Goal: Task Accomplishment & Management: Manage account settings

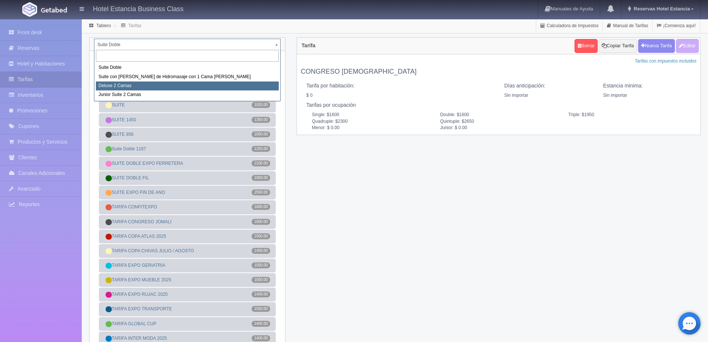
select select "2134"
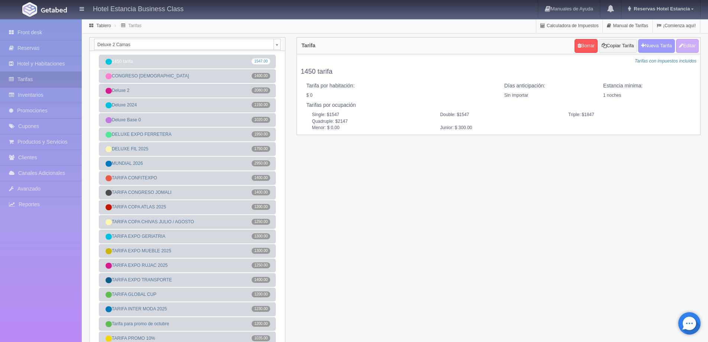
click at [649, 47] on button "Nueva Tarifa" at bounding box center [656, 46] width 37 height 14
select select
checkbox input "true"
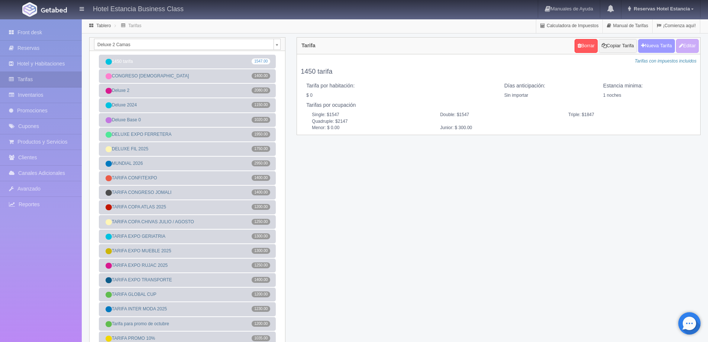
checkbox input "true"
click at [684, 46] on button "Editar" at bounding box center [687, 46] width 23 height 14
type input "1450 tarifa"
select select "0"
type input "1"
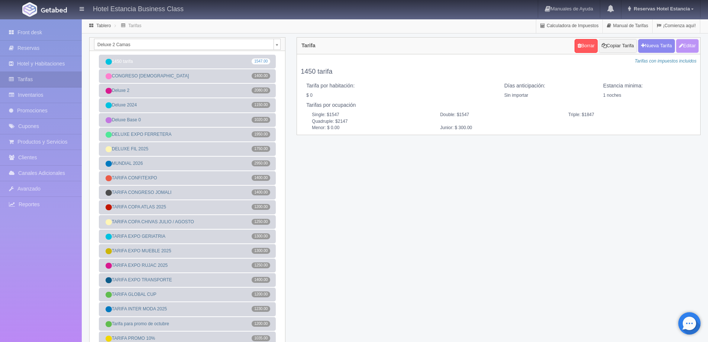
checkbox input "false"
type input "1547"
type input "1847"
type input "2147"
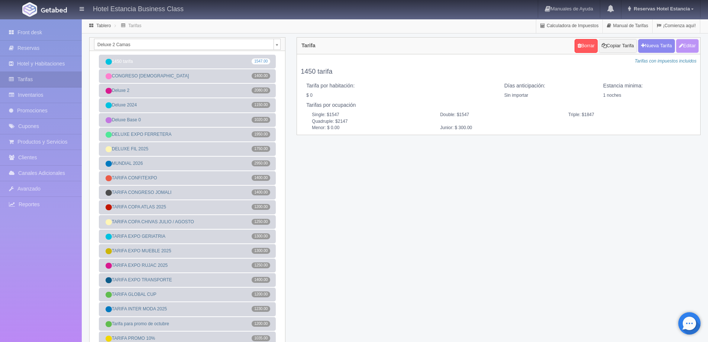
type input "0.00"
type input "300.00"
checkbox input "true"
click at [659, 49] on button "Nueva Tarifa" at bounding box center [656, 46] width 37 height 14
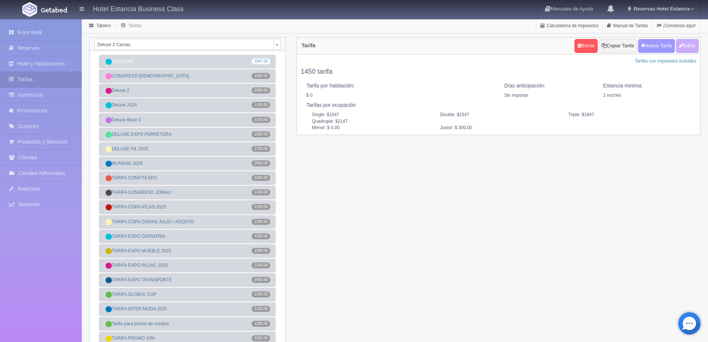
select select
checkbox input "true"
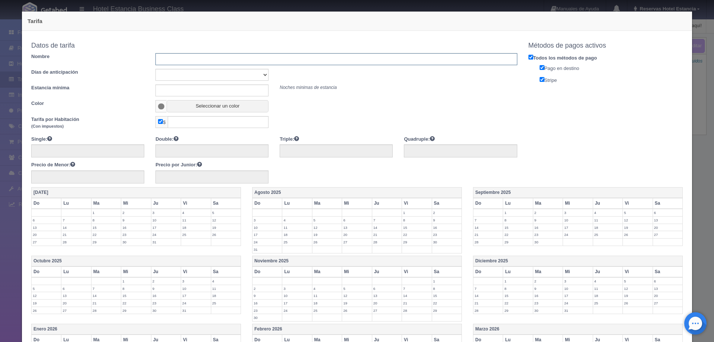
click at [224, 65] on input "text" at bounding box center [335, 59] width 361 height 12
type input "TARIFA MEDIA AGOSTO"
click at [221, 80] on select "Sin importar 1 2 3 4 5 6 7 8 9 10" at bounding box center [211, 75] width 113 height 12
select select "0"
click at [155, 69] on select "Sin importar 1 2 3 4 5 6 7 8 9 10" at bounding box center [211, 75] width 113 height 12
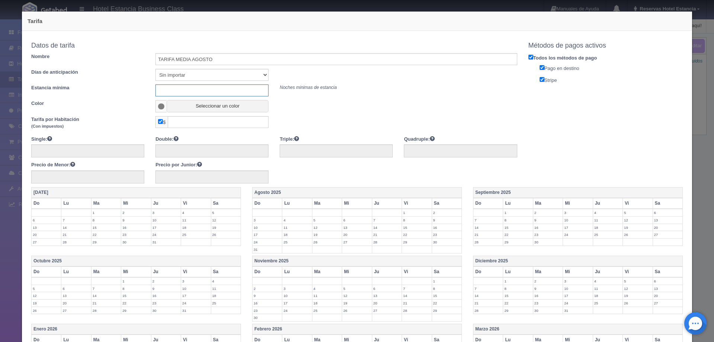
click at [215, 88] on input "text" at bounding box center [211, 90] width 113 height 12
type input "0"
click at [206, 110] on button "Seleccionar un color" at bounding box center [218, 106] width 102 height 12
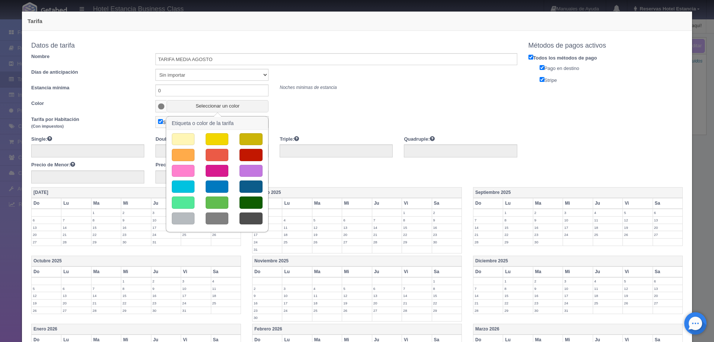
click at [258, 168] on button "button" at bounding box center [250, 171] width 23 height 12
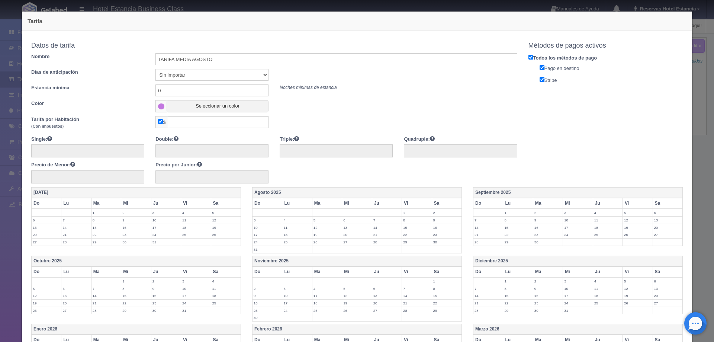
click at [158, 123] on input "checkbox" at bounding box center [160, 121] width 5 height 5
checkbox input "false"
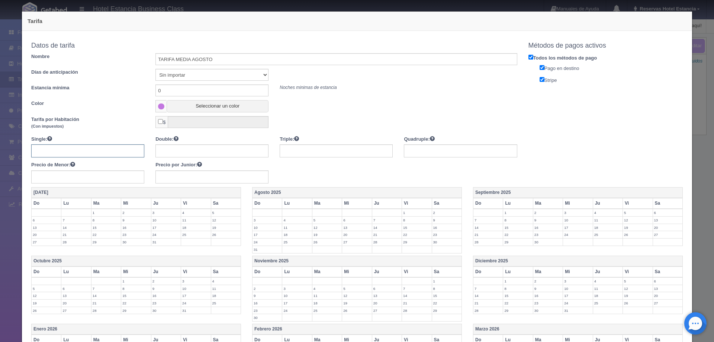
click at [114, 149] on input "text" at bounding box center [87, 150] width 113 height 13
type input "1200"
type input "1600"
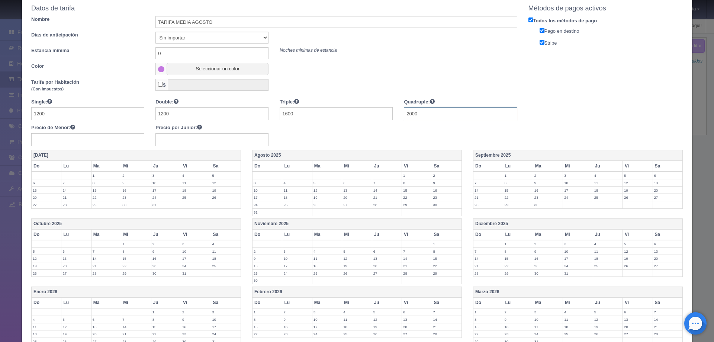
type input "2000"
click at [257, 196] on label "17" at bounding box center [266, 197] width 29 height 7
click at [289, 197] on label "18" at bounding box center [296, 197] width 29 height 7
click at [317, 197] on label "19" at bounding box center [326, 197] width 29 height 7
click at [345, 198] on label "20" at bounding box center [356, 197] width 29 height 7
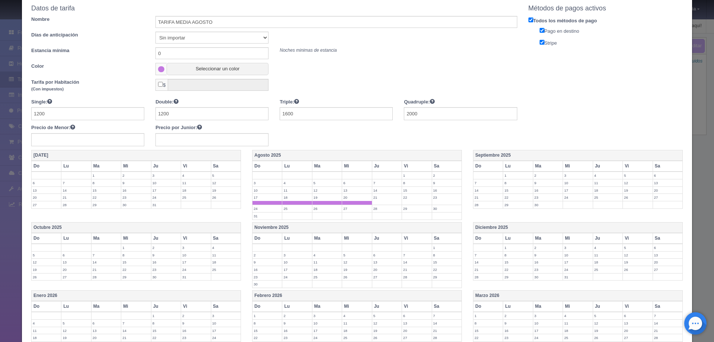
click at [384, 201] on td "21" at bounding box center [387, 199] width 30 height 11
click at [409, 201] on td "22" at bounding box center [417, 199] width 30 height 11
click at [432, 200] on label "23" at bounding box center [446, 197] width 29 height 7
click at [259, 206] on label "24" at bounding box center [266, 208] width 29 height 7
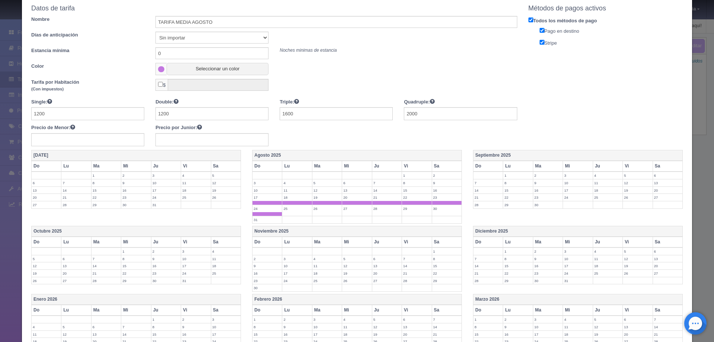
click at [288, 210] on label "25" at bounding box center [296, 208] width 29 height 7
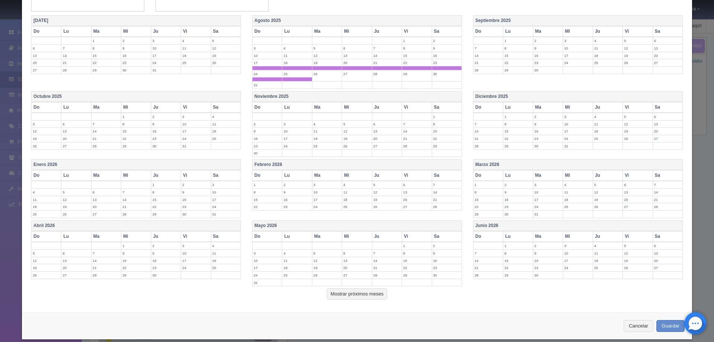
scroll to position [181, 0]
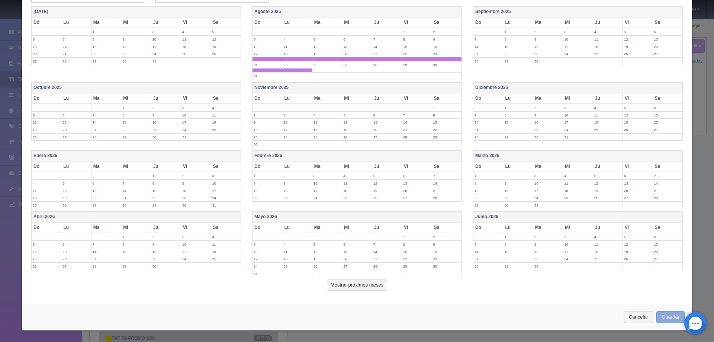
click at [674, 315] on button "Guardar" at bounding box center [670, 317] width 28 height 12
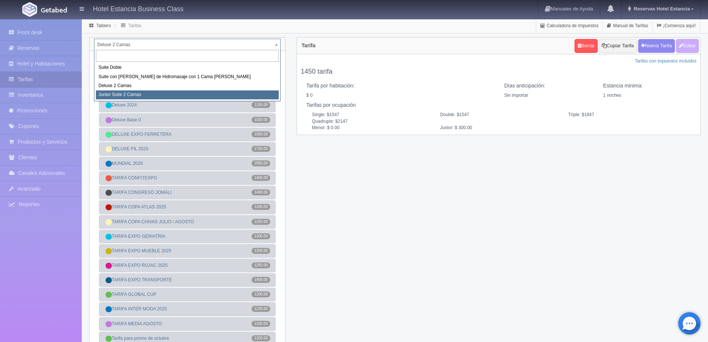
select select "2164"
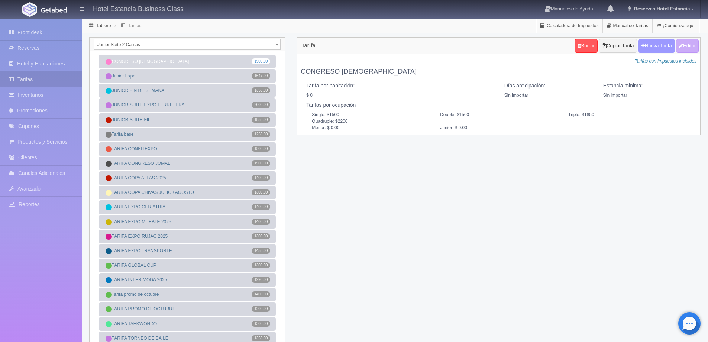
click at [660, 46] on button "Nueva Tarifa" at bounding box center [656, 46] width 37 height 14
select select
checkbox input "true"
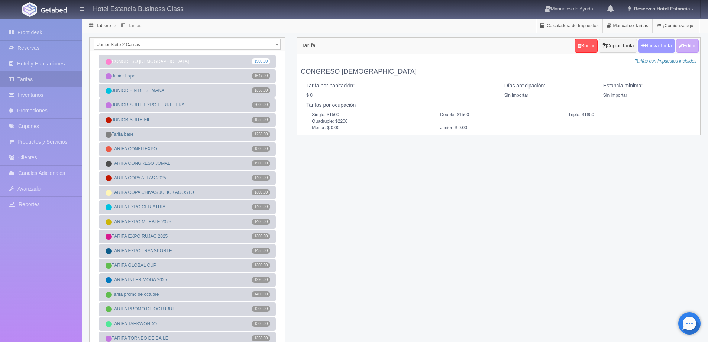
checkbox input "true"
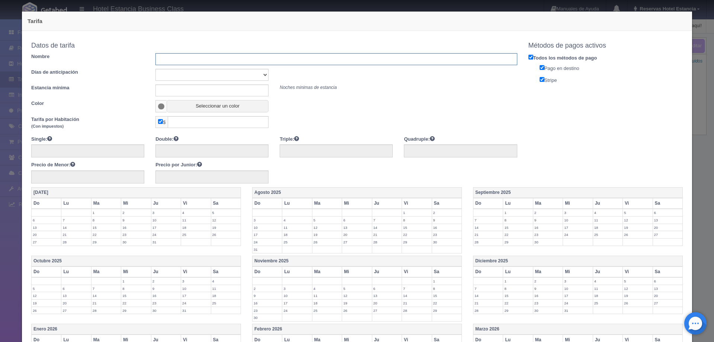
click at [257, 57] on input "text" at bounding box center [335, 59] width 361 height 12
type input "Y"
type input "TARIFA MEDIA AGOSTO"
click at [225, 78] on select "Sin importar 1 2 3 4 5 6 7 8 9 10" at bounding box center [211, 75] width 113 height 12
select select "0"
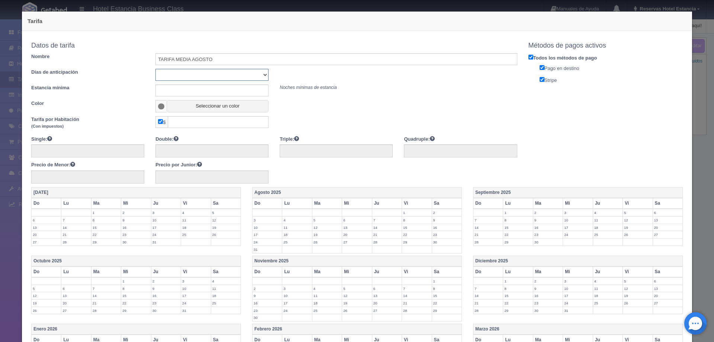
click at [155, 69] on select "Sin importar 1 2 3 4 5 6 7 8 9 10" at bounding box center [211, 75] width 113 height 12
click at [207, 91] on input "text" at bounding box center [211, 90] width 113 height 12
type input "0"
click at [185, 106] on button "Seleccionar un color" at bounding box center [218, 106] width 102 height 12
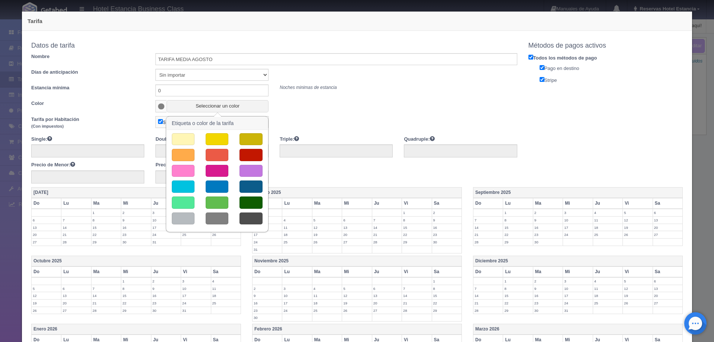
click at [246, 172] on button "button" at bounding box center [250, 171] width 23 height 12
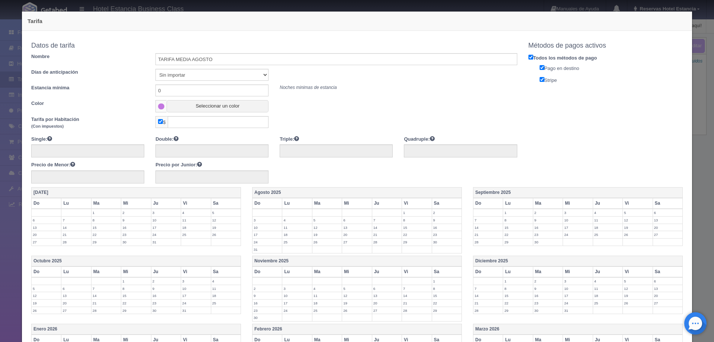
click at [159, 122] on input "checkbox" at bounding box center [160, 121] width 5 height 5
checkbox input "false"
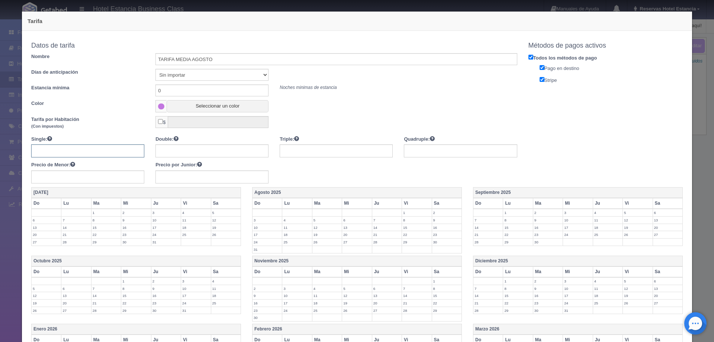
click at [102, 150] on input "text" at bounding box center [87, 150] width 113 height 13
type input "1300"
type input "1700"
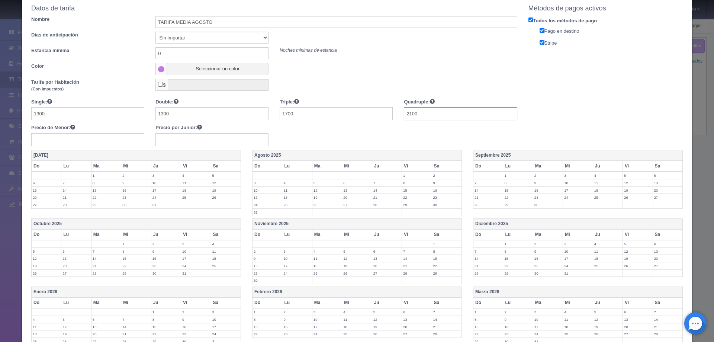
scroll to position [74, 0]
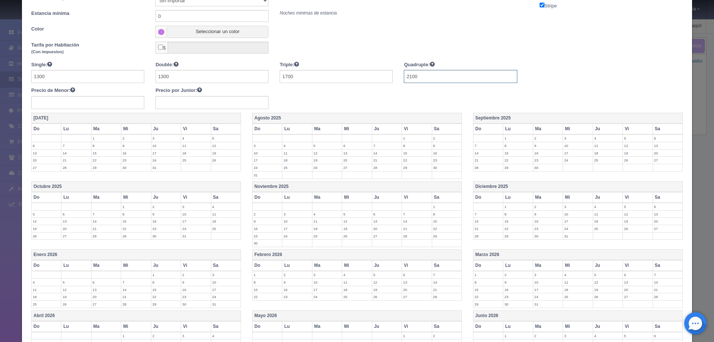
type input "2100"
click at [264, 159] on label "17" at bounding box center [266, 160] width 29 height 7
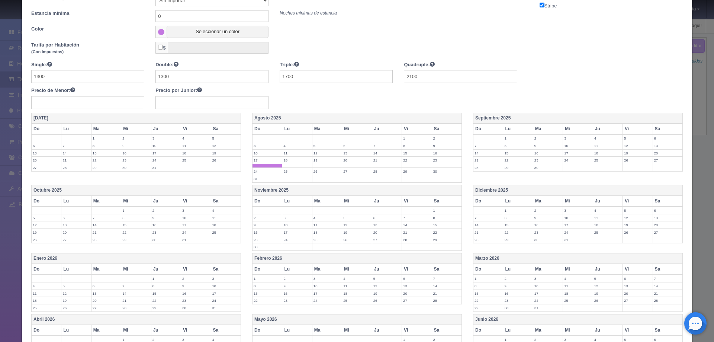
click at [290, 161] on label "18" at bounding box center [296, 160] width 29 height 7
click at [307, 164] on td "18" at bounding box center [297, 162] width 30 height 11
click at [329, 162] on label "19" at bounding box center [326, 160] width 29 height 7
click at [347, 162] on label "20" at bounding box center [356, 160] width 29 height 7
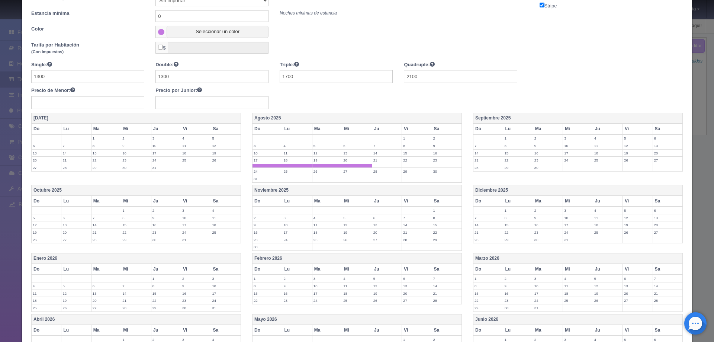
click at [377, 163] on label "21" at bounding box center [386, 160] width 29 height 7
click at [410, 164] on td "22" at bounding box center [417, 162] width 30 height 11
click at [388, 168] on td "28" at bounding box center [387, 171] width 30 height 7
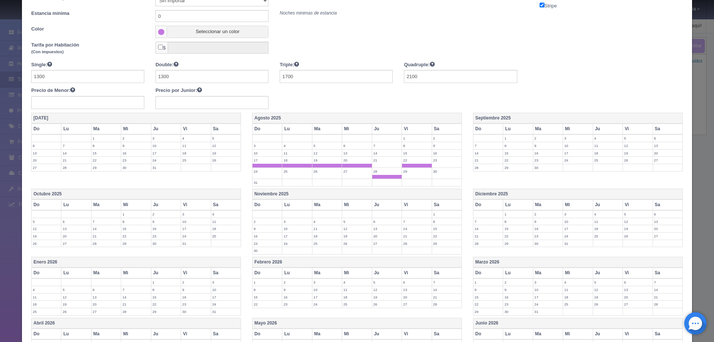
click at [388, 172] on label "28" at bounding box center [386, 171] width 29 height 7
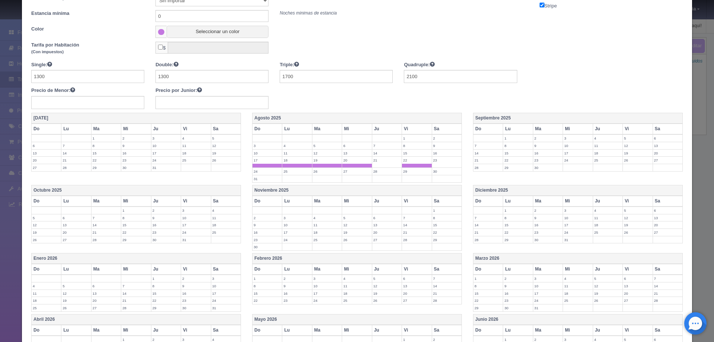
click at [383, 161] on label "21" at bounding box center [386, 160] width 29 height 7
click at [432, 159] on label "23" at bounding box center [446, 160] width 29 height 7
click at [262, 170] on label "24" at bounding box center [266, 171] width 29 height 7
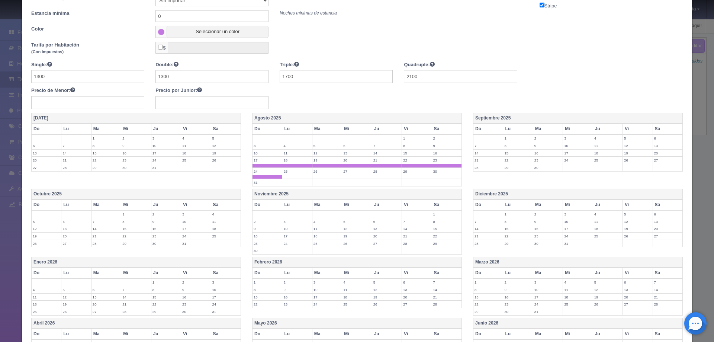
click at [294, 172] on label "25" at bounding box center [296, 171] width 29 height 7
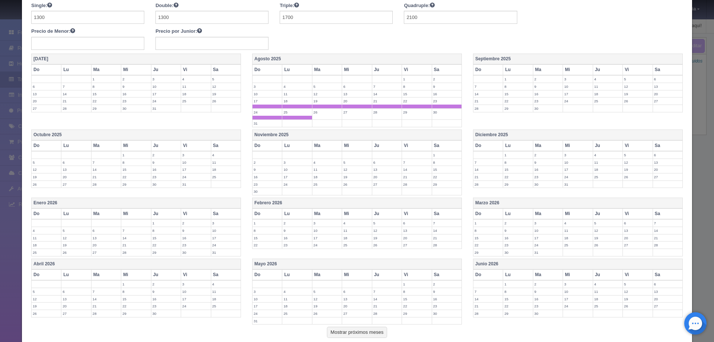
scroll to position [181, 0]
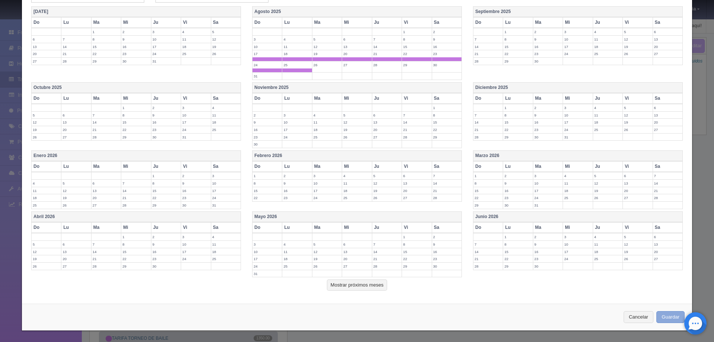
click at [667, 314] on button "Guardar" at bounding box center [670, 317] width 28 height 12
